Goal: Transaction & Acquisition: Purchase product/service

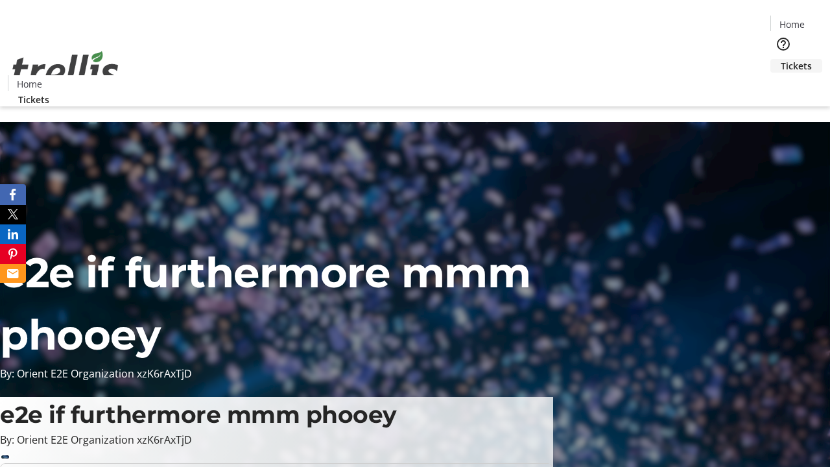
click at [781, 59] on span "Tickets" at bounding box center [796, 66] width 31 height 14
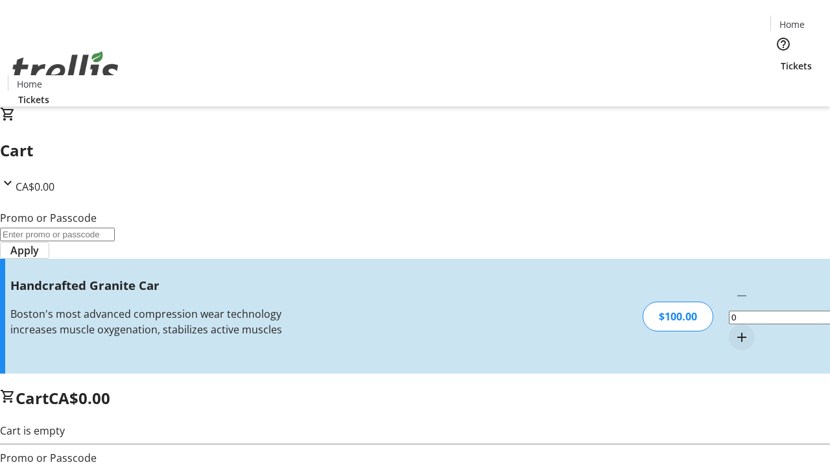
click at [734, 330] on mat-icon "Increment by one" at bounding box center [742, 338] width 16 height 16
type input "1"
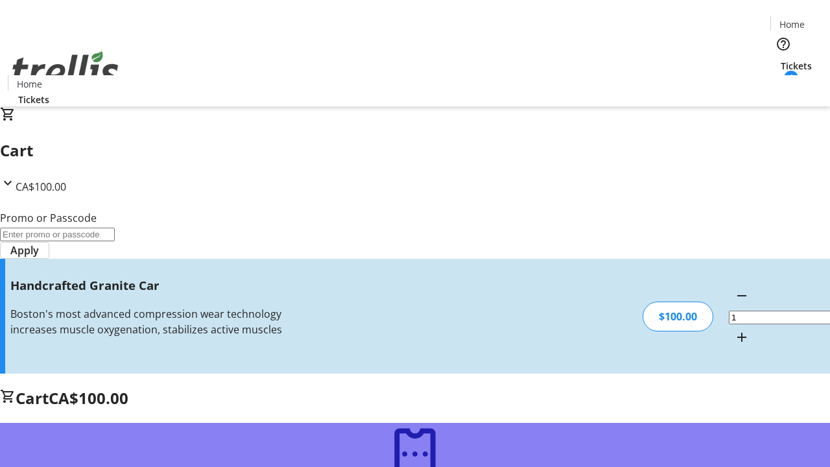
type input "FREE"
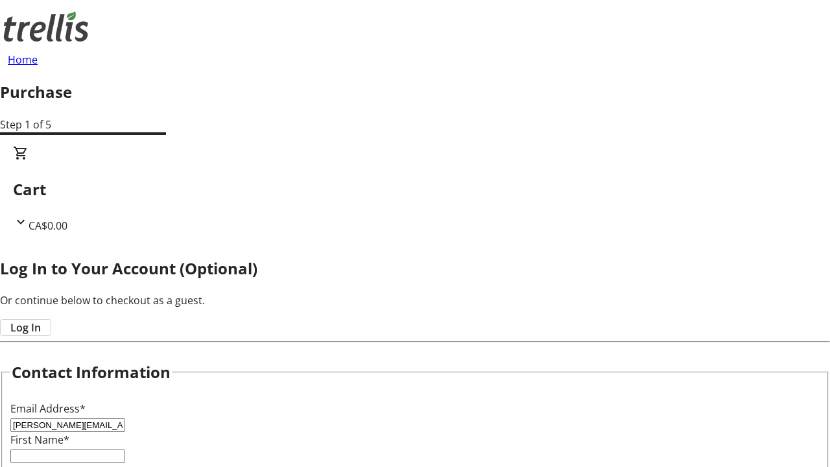
type input "[PERSON_NAME][EMAIL_ADDRESS][DOMAIN_NAME]"
type input "[PERSON_NAME]"
type input "Kub"
